Goal: Find specific page/section: Find specific page/section

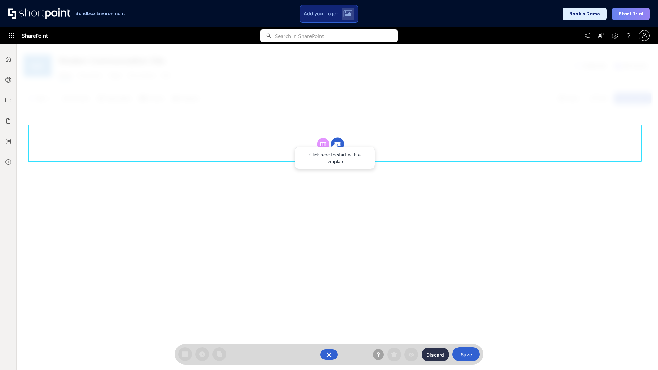
click at [337, 144] on circle at bounding box center [337, 144] width 13 height 13
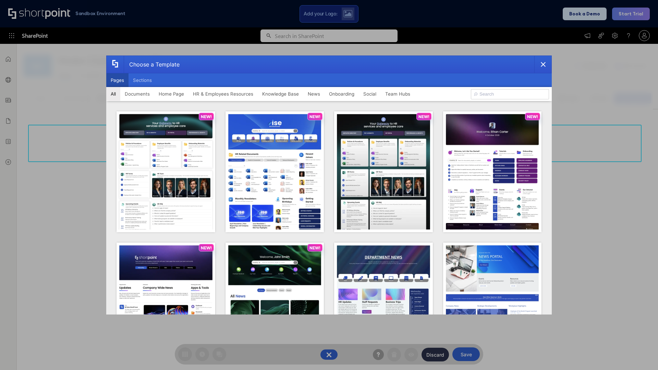
click at [117, 80] on button "Pages" at bounding box center [117, 80] width 22 height 14
type input "News Portal 2"
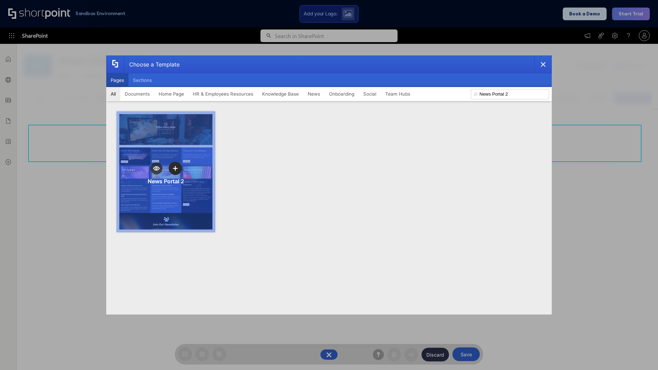
click at [175, 168] on icon "template selector" at bounding box center [175, 168] width 5 height 5
